Goal: Find specific page/section: Find specific page/section

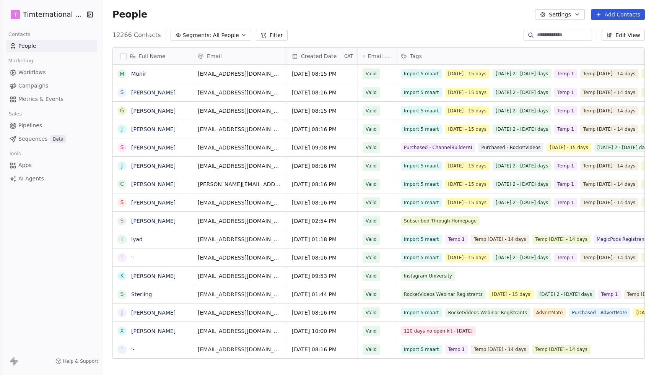
scroll to position [330, 551]
click at [23, 86] on span "Campaigns" at bounding box center [33, 86] width 30 height 8
